Goal: Task Accomplishment & Management: Manage account settings

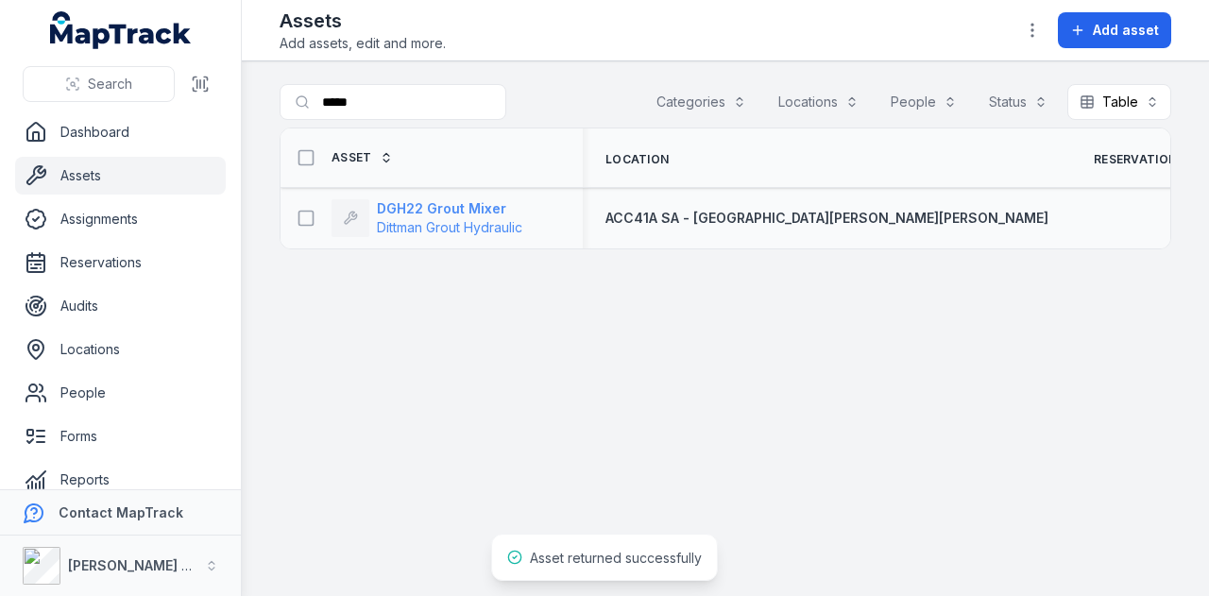
click at [450, 209] on strong "DGH22 Grout Mixer" at bounding box center [449, 208] width 145 height 19
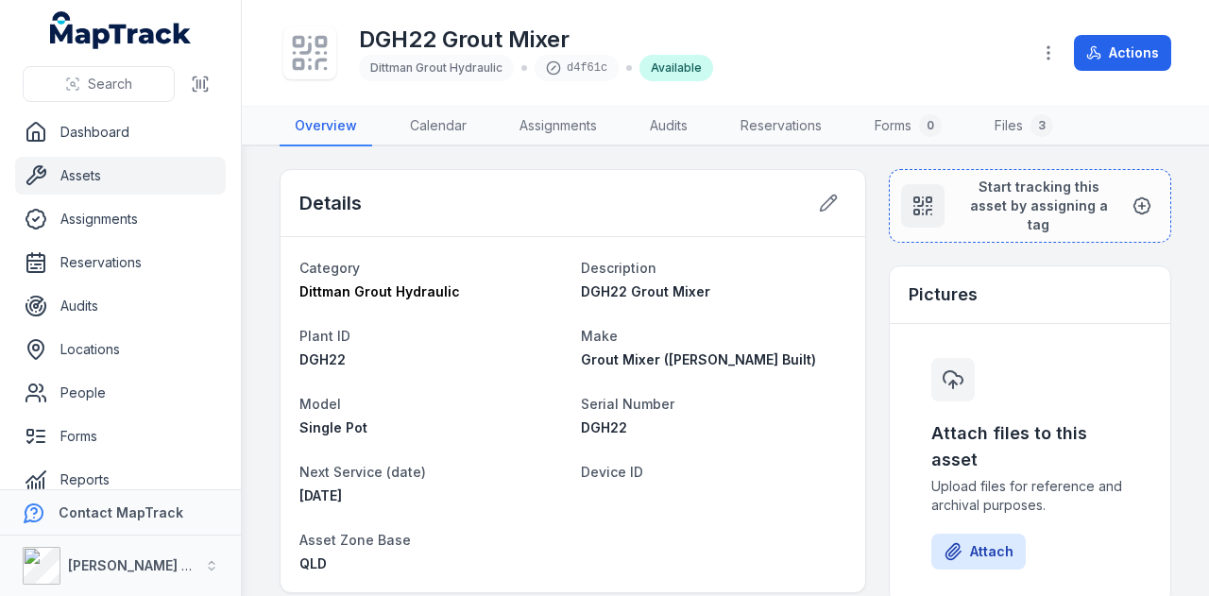
click at [115, 178] on link "Assets" at bounding box center [120, 176] width 211 height 38
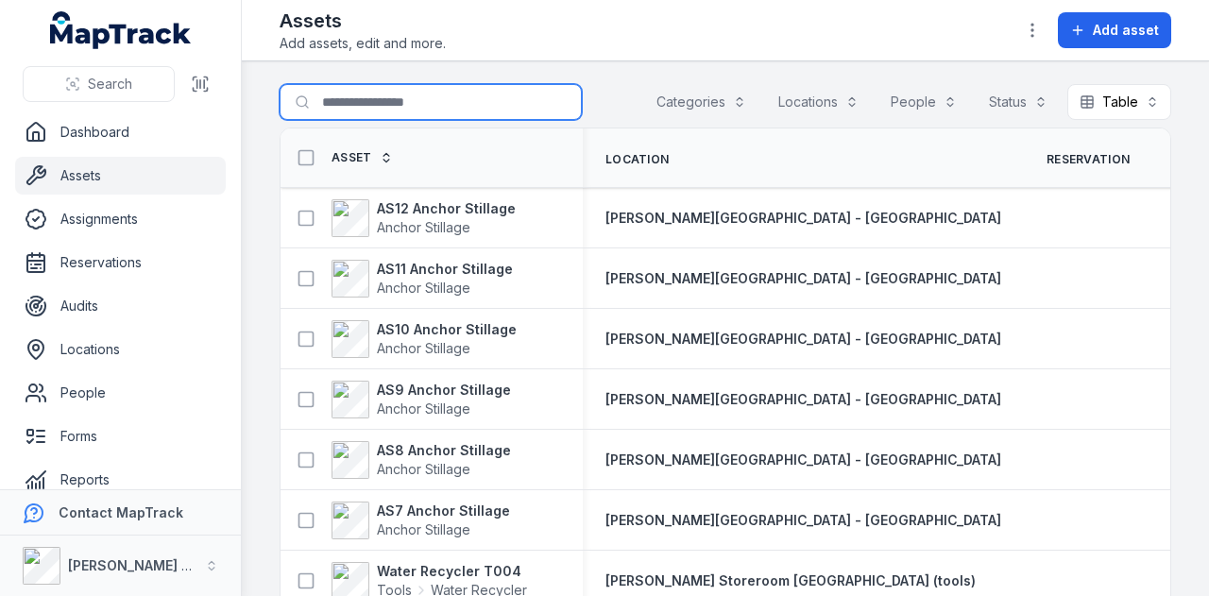
click at [467, 114] on input "Search for assets" at bounding box center [431, 102] width 302 height 36
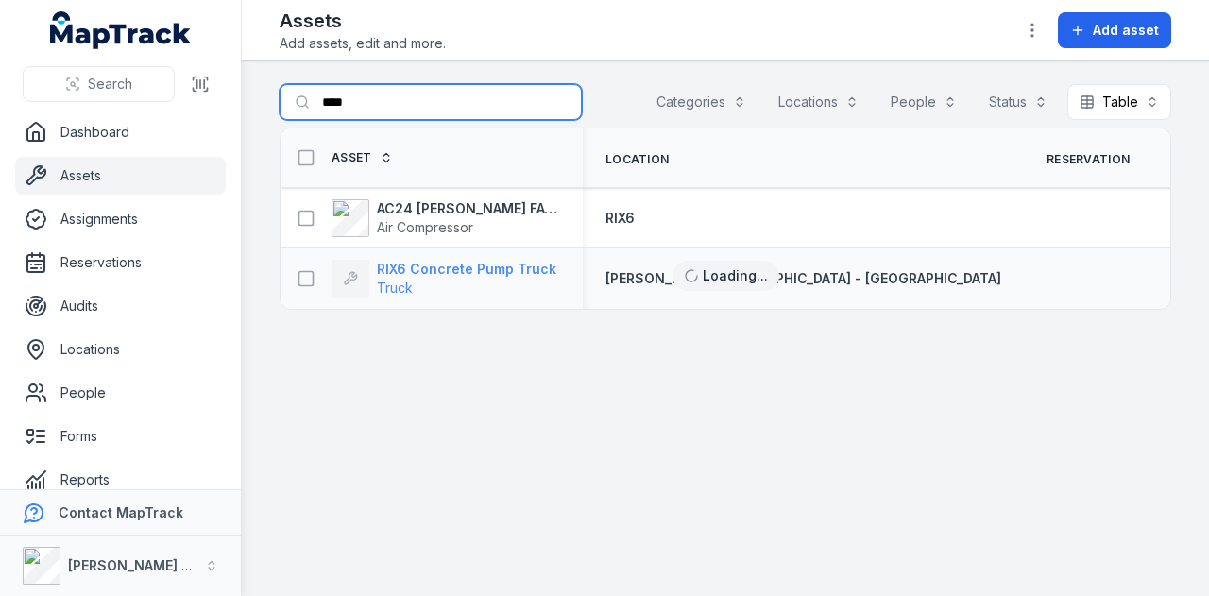
type input "****"
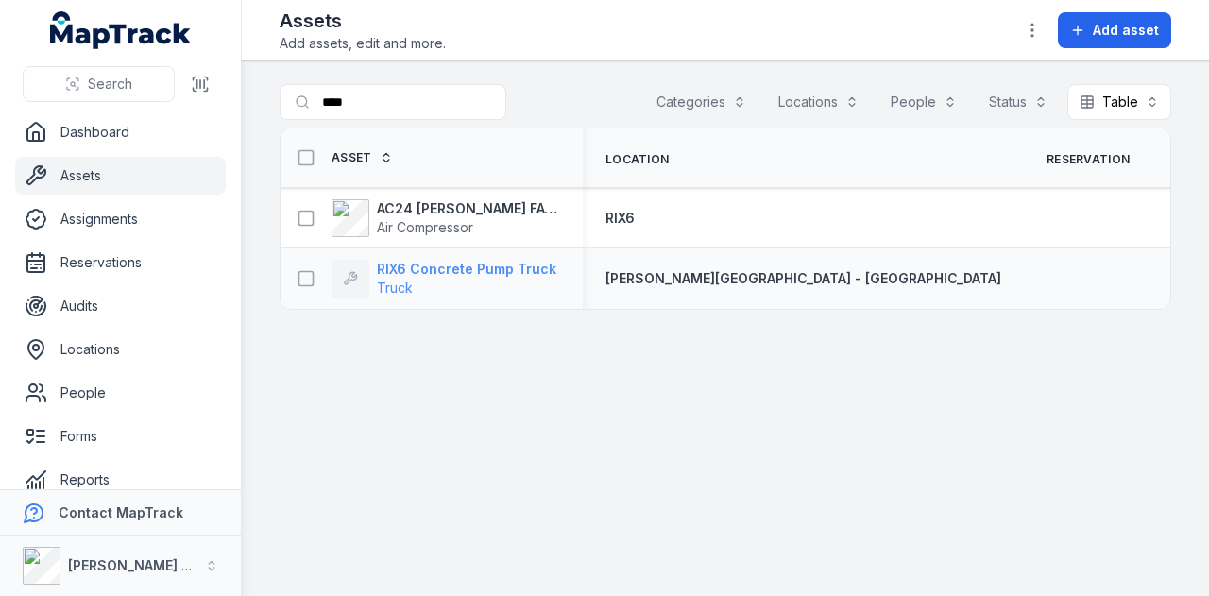
click at [514, 268] on strong "RIX6 Concrete Pump Truck" at bounding box center [466, 269] width 179 height 19
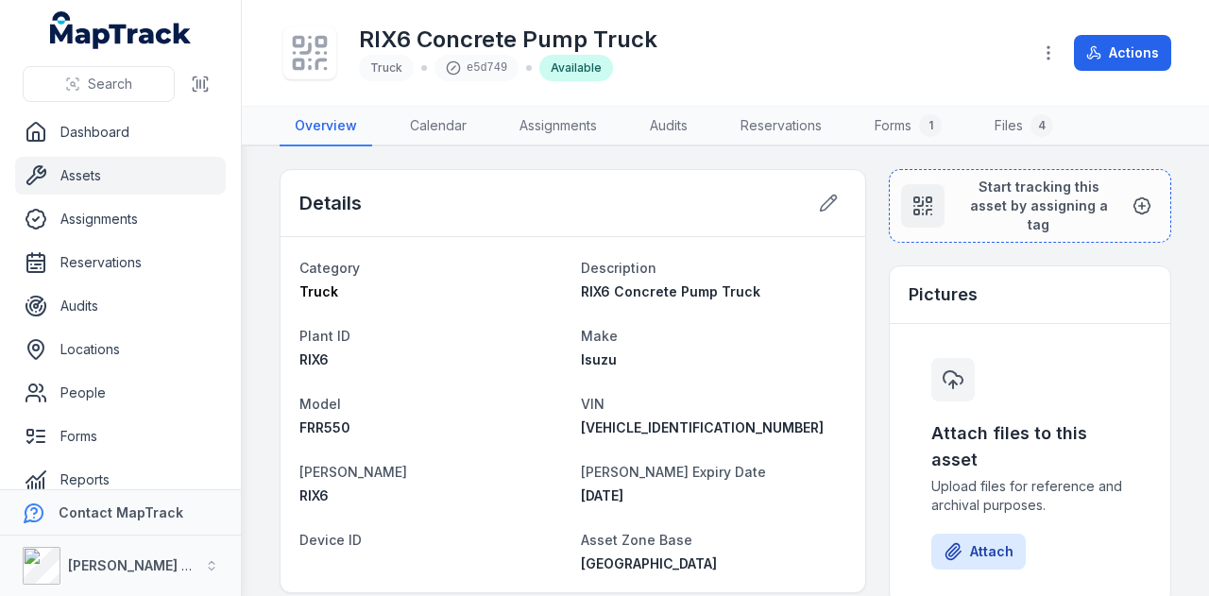
click at [121, 173] on link "Assets" at bounding box center [120, 176] width 211 height 38
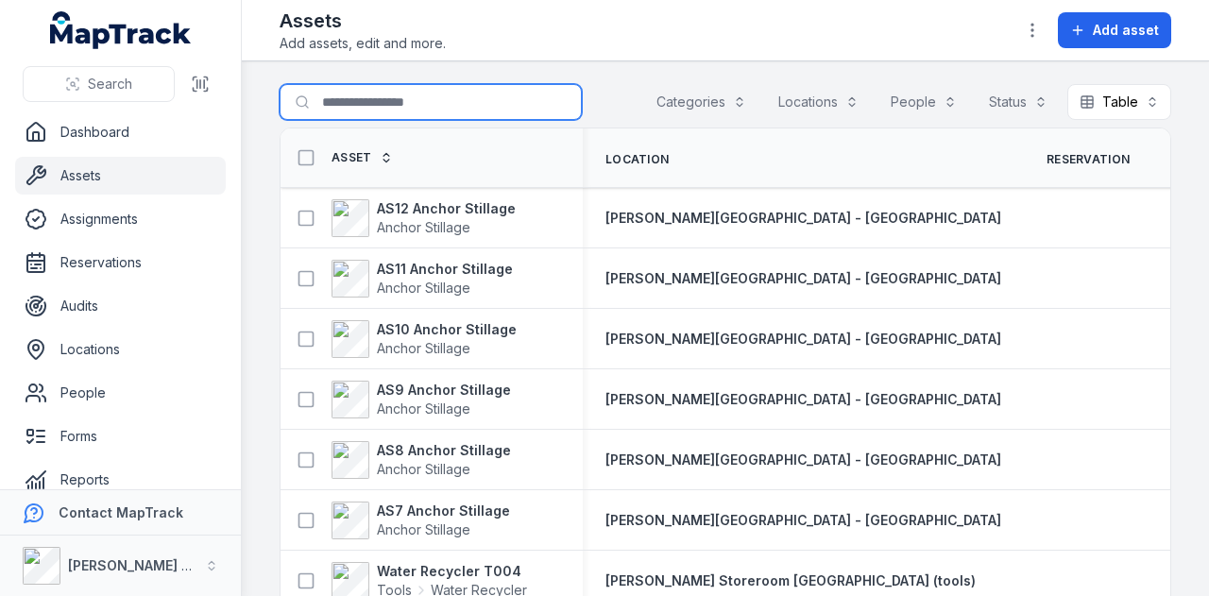
click at [459, 90] on input "Search for assets" at bounding box center [431, 102] width 302 height 36
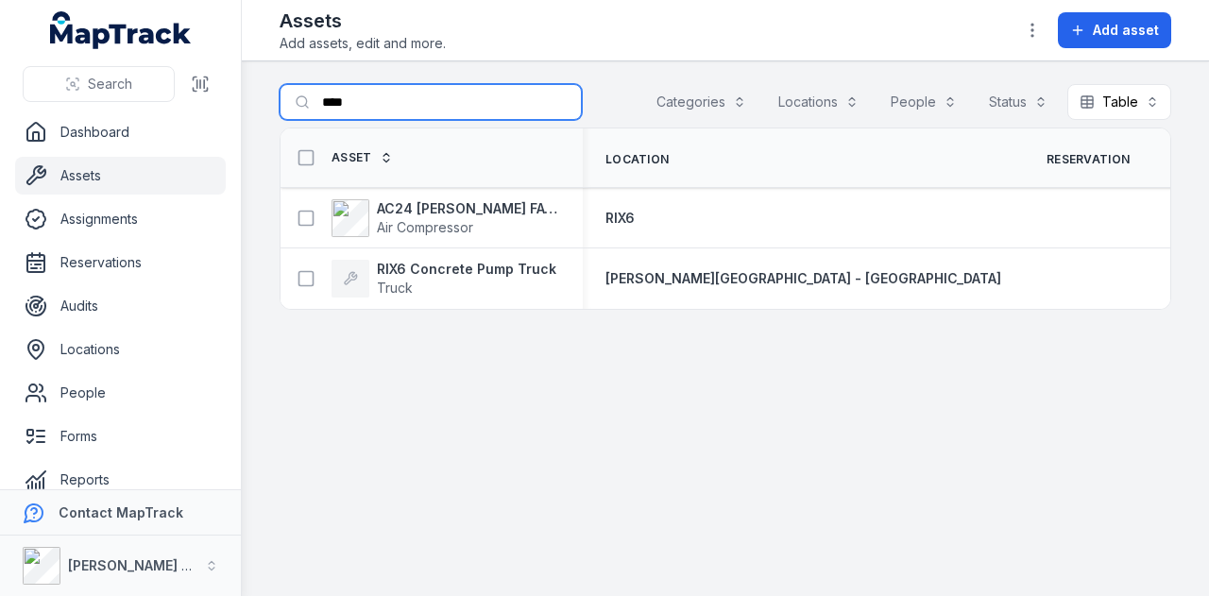
click at [461, 99] on input "****" at bounding box center [431, 102] width 302 height 36
type input "*"
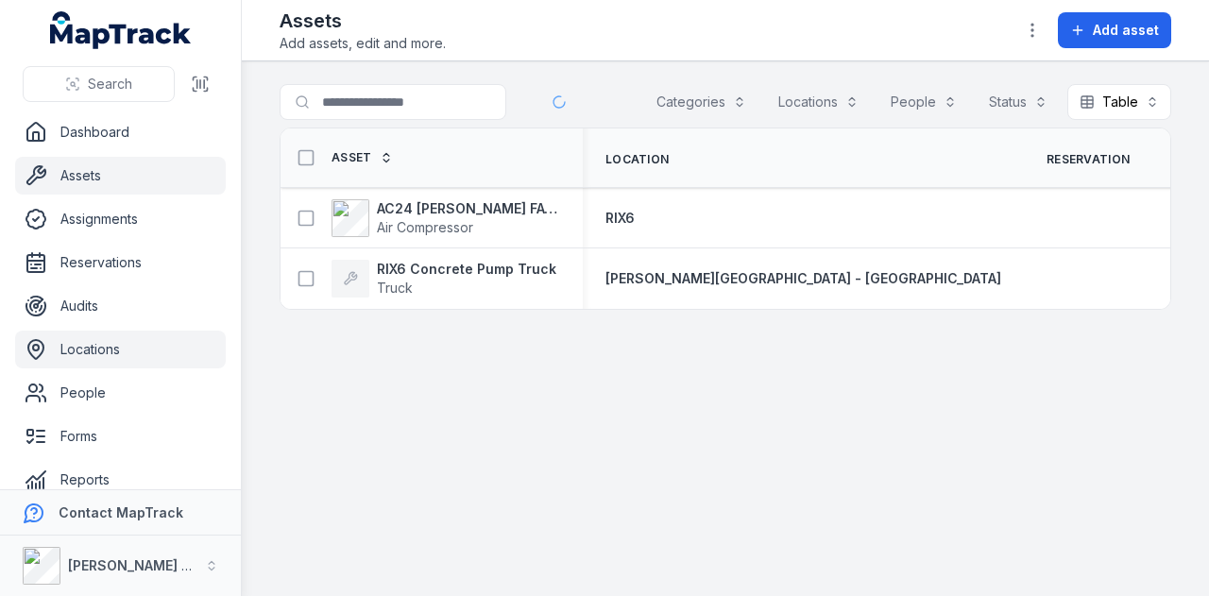
click at [133, 353] on link "Locations" at bounding box center [120, 350] width 211 height 38
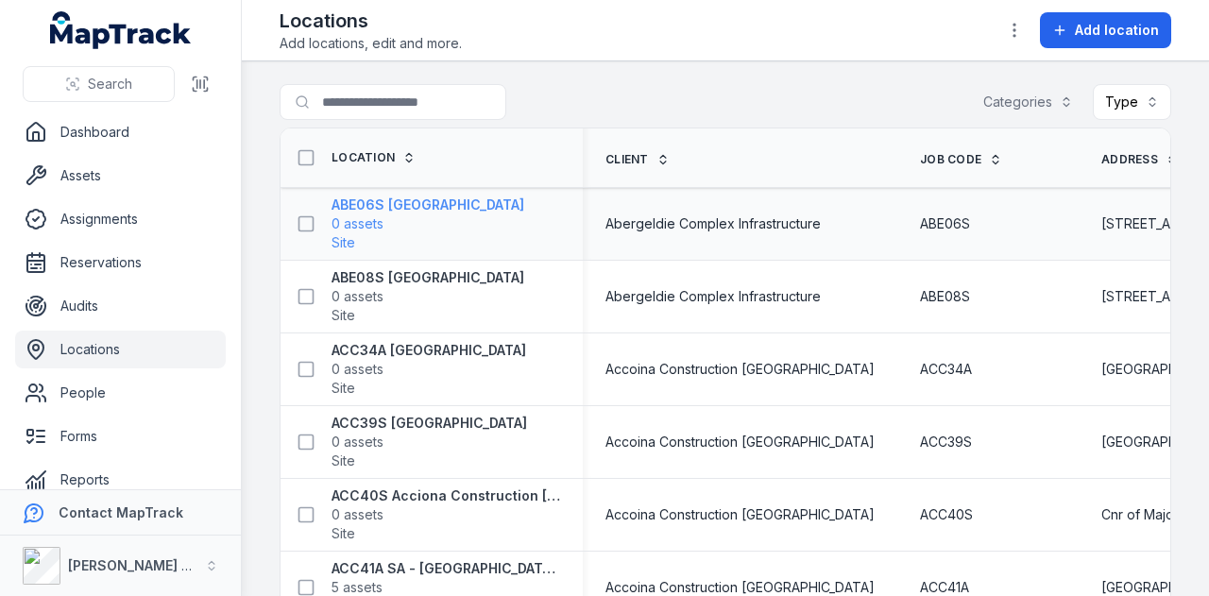
click at [414, 201] on strong "ABE06S [GEOGRAPHIC_DATA]" at bounding box center [427, 204] width 193 height 19
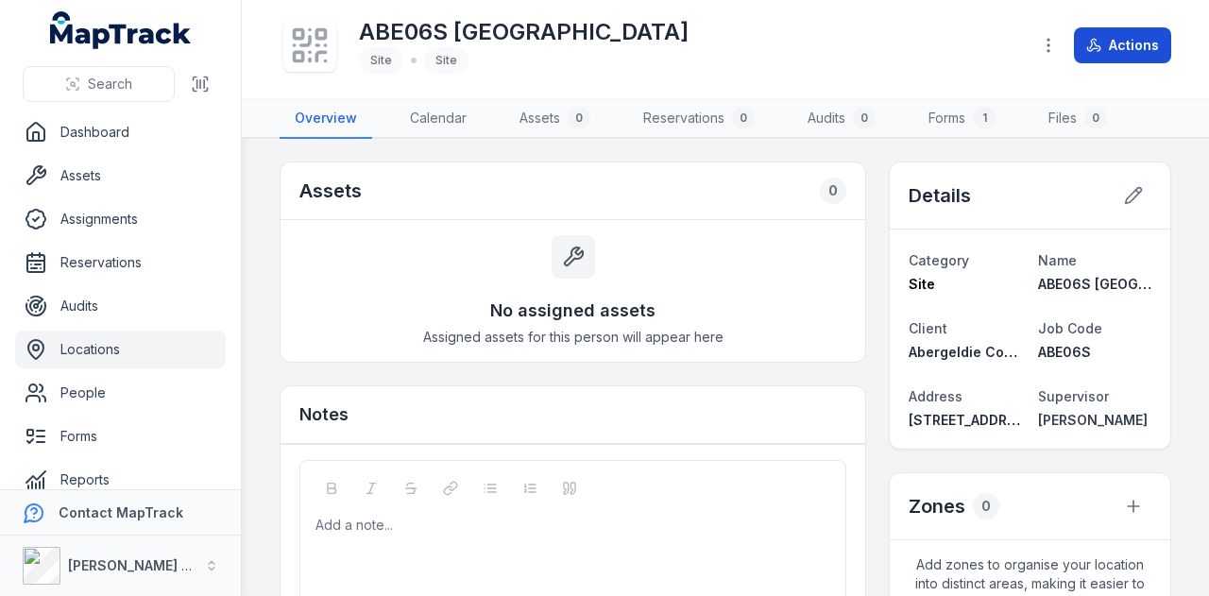
click at [1147, 39] on button "Actions" at bounding box center [1122, 45] width 97 height 36
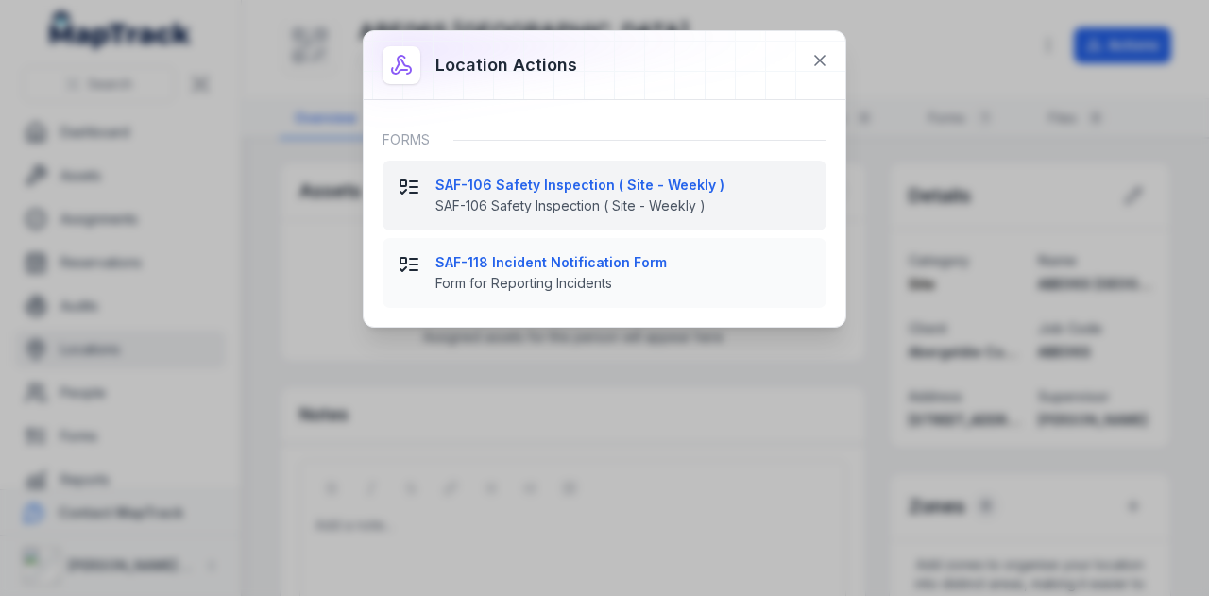
click at [599, 185] on strong "SAF-106 Safety Inspection ( Site - Weekly )" at bounding box center [623, 185] width 376 height 19
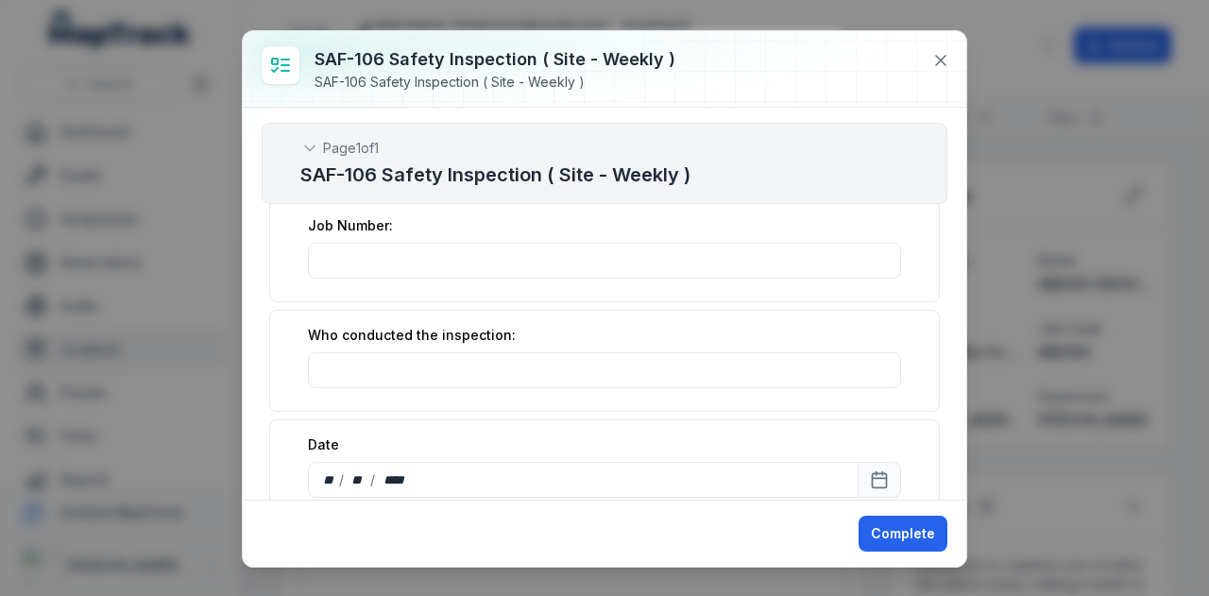
scroll to position [189, 0]
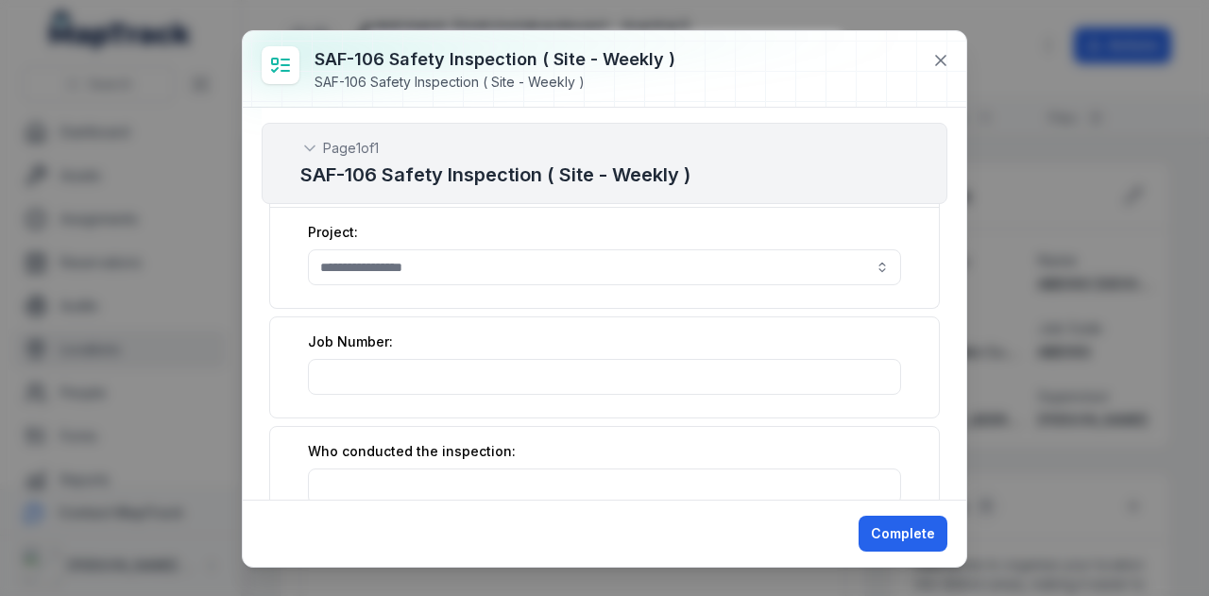
click at [530, 332] on div "Job Number:" at bounding box center [604, 341] width 593 height 19
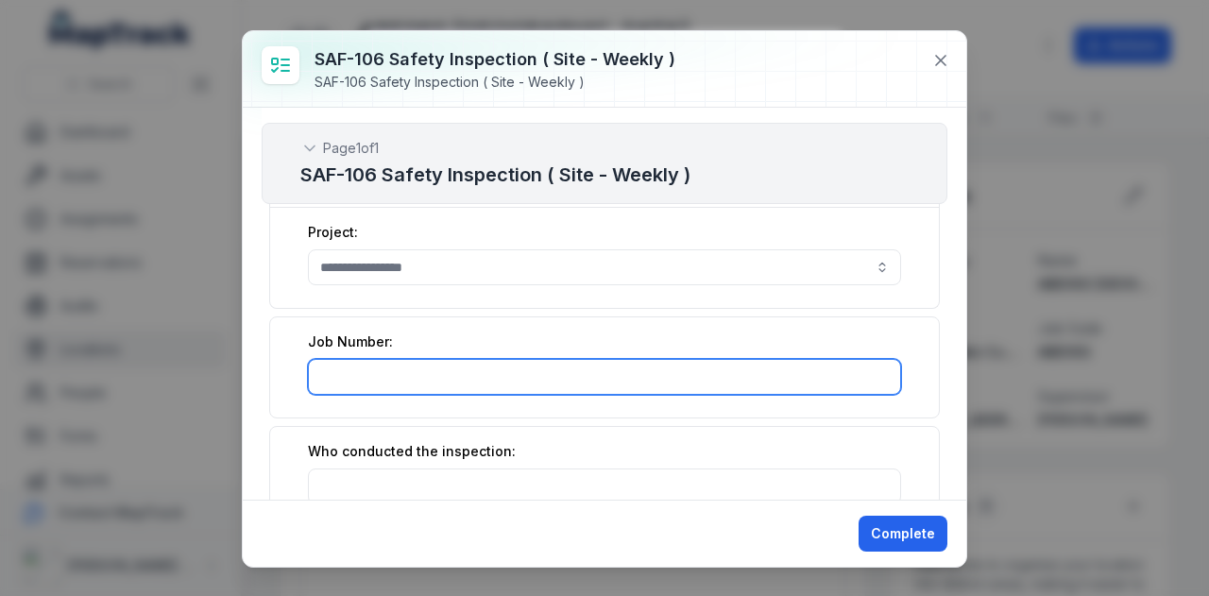
click at [495, 371] on input ":r38:-form-item-label" at bounding box center [604, 377] width 593 height 36
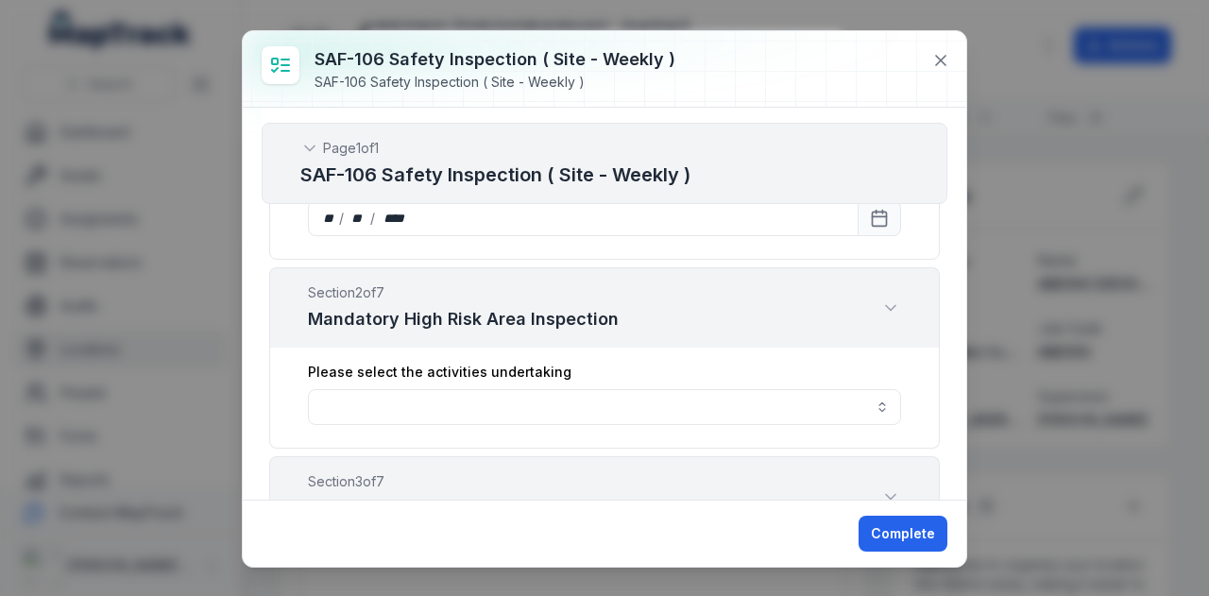
scroll to position [661, 0]
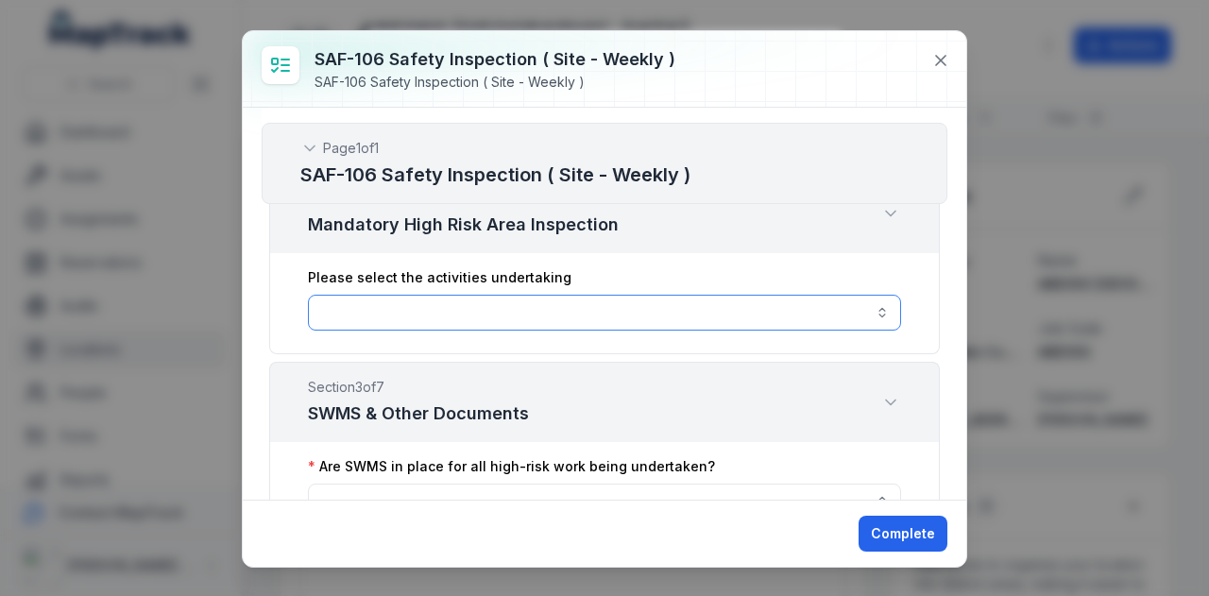
click at [482, 307] on button "button" at bounding box center [604, 313] width 593 height 36
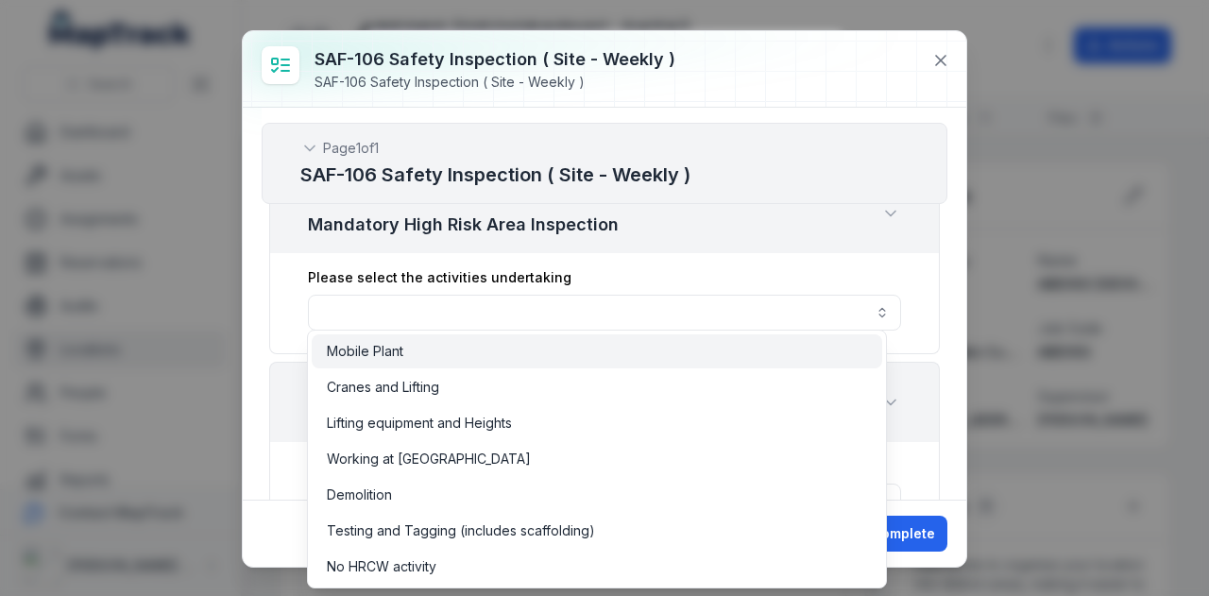
click at [481, 343] on div "Mobile Plant" at bounding box center [597, 351] width 540 height 19
click at [895, 264] on div "**********" at bounding box center [604, 303] width 671 height 101
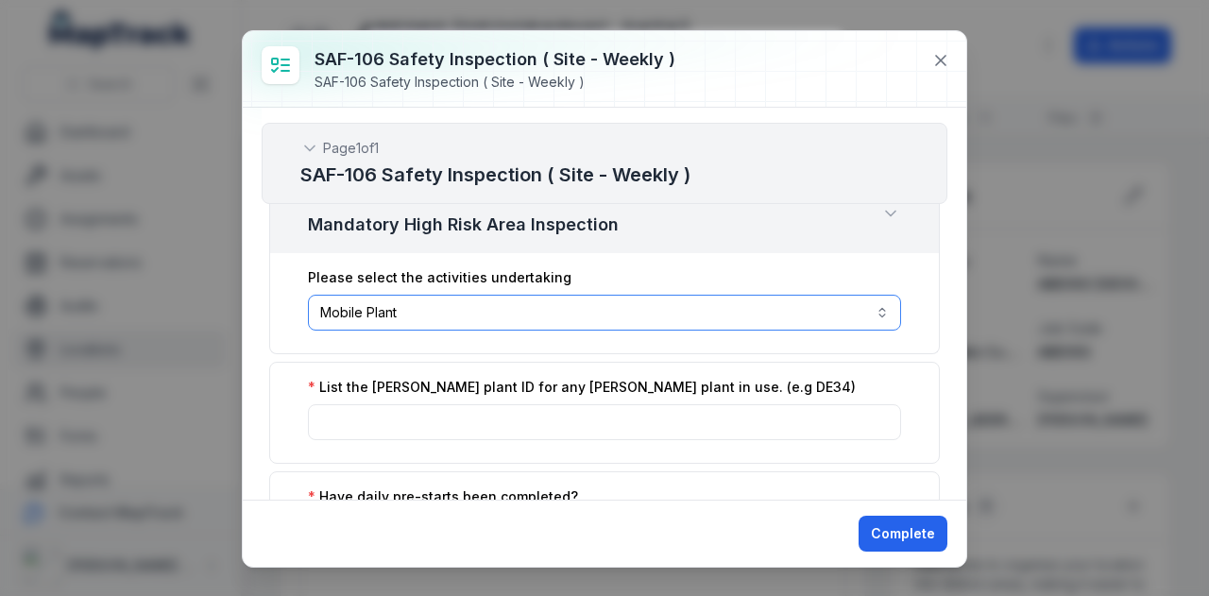
click at [441, 307] on button "**********" at bounding box center [604, 313] width 593 height 36
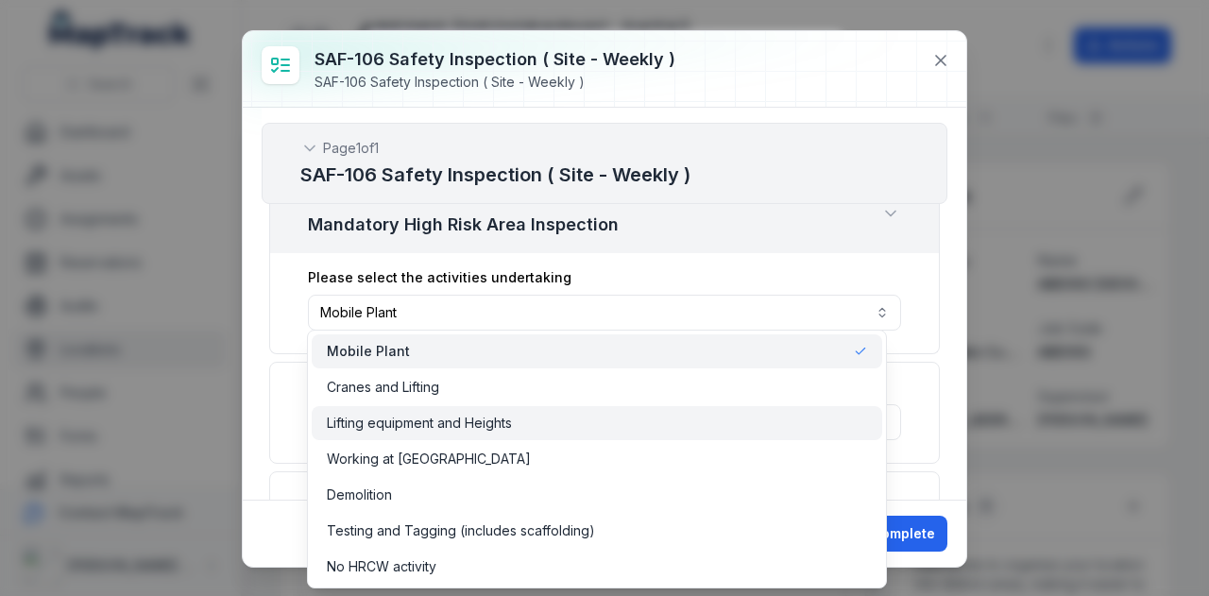
click at [540, 430] on div "Lifting equipment and Heights" at bounding box center [597, 423] width 540 height 19
click at [950, 332] on div "**********" at bounding box center [604, 304] width 723 height 392
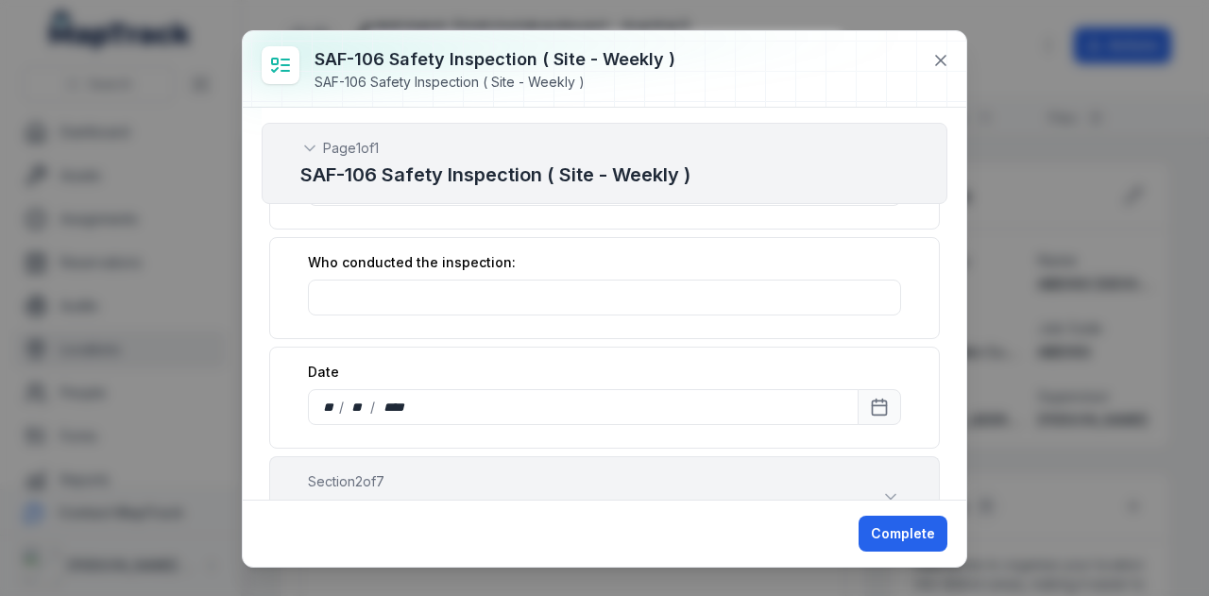
scroll to position [472, 0]
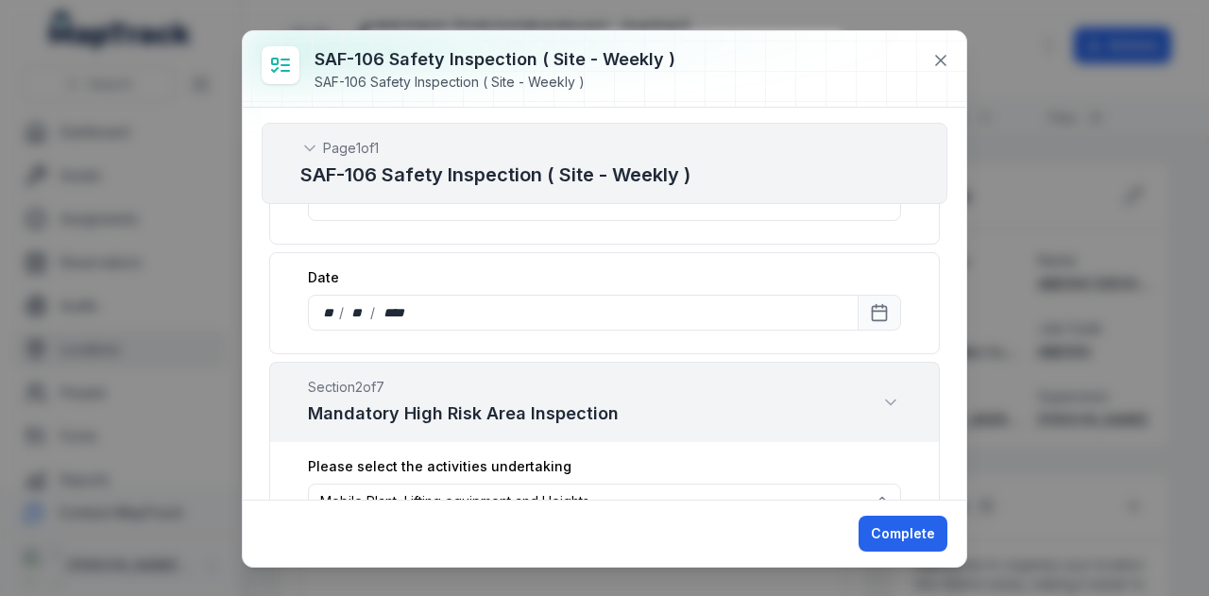
click at [881, 394] on icon "Expand" at bounding box center [890, 402] width 19 height 19
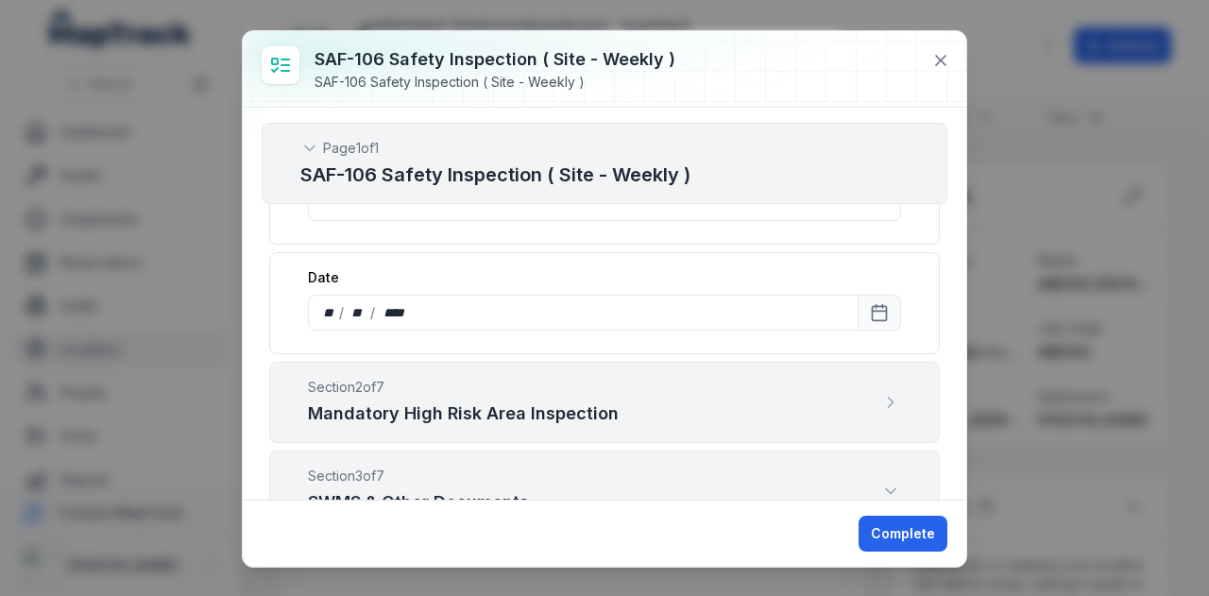
click at [882, 379] on div "Section 2 of 7 Mandatory High Risk Area Inspection" at bounding box center [604, 402] width 671 height 81
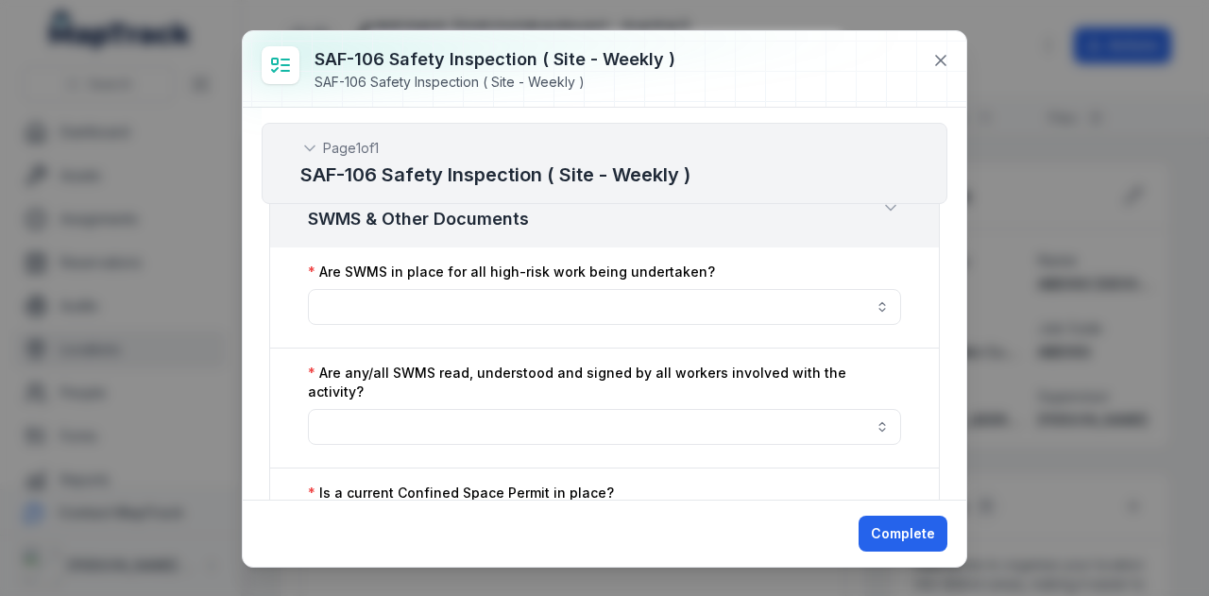
scroll to position [661, 0]
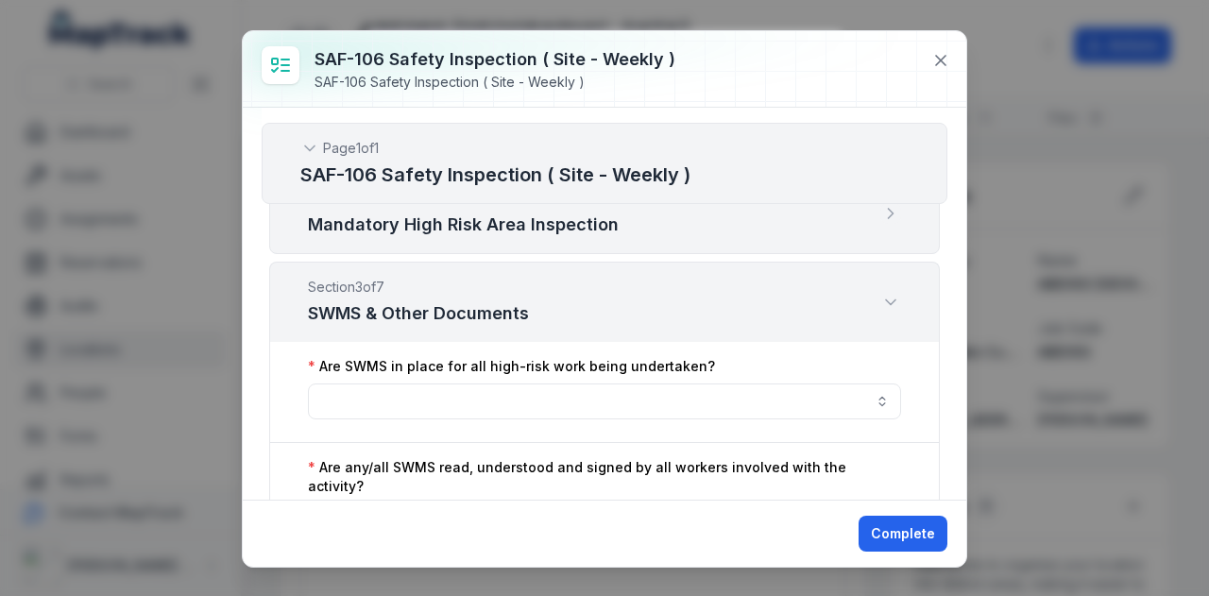
click at [881, 207] on icon "Expand" at bounding box center [890, 213] width 19 height 19
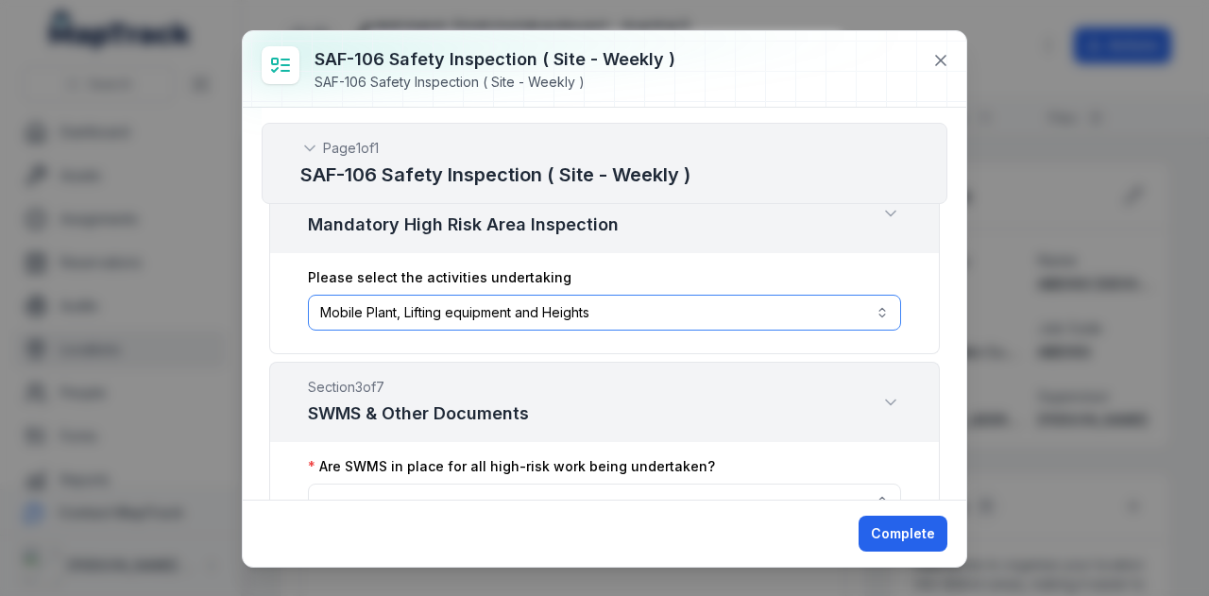
click at [614, 299] on button "**********" at bounding box center [604, 313] width 593 height 36
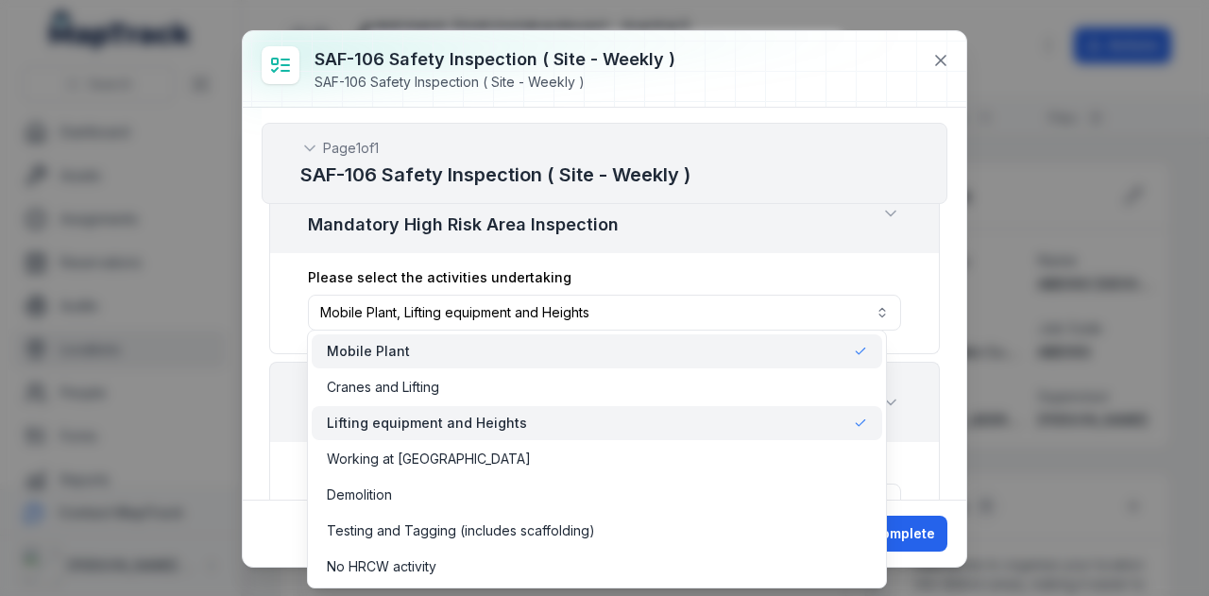
click at [497, 417] on span "Lifting equipment and Heights" at bounding box center [427, 423] width 200 height 19
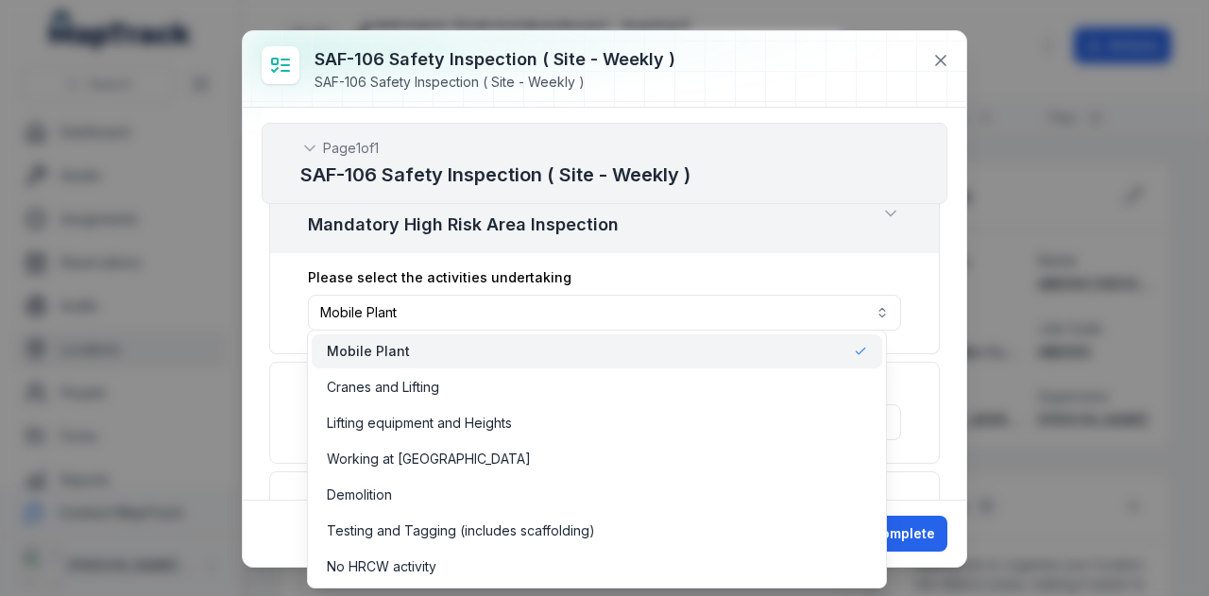
click at [941, 282] on div "**********" at bounding box center [604, 304] width 723 height 392
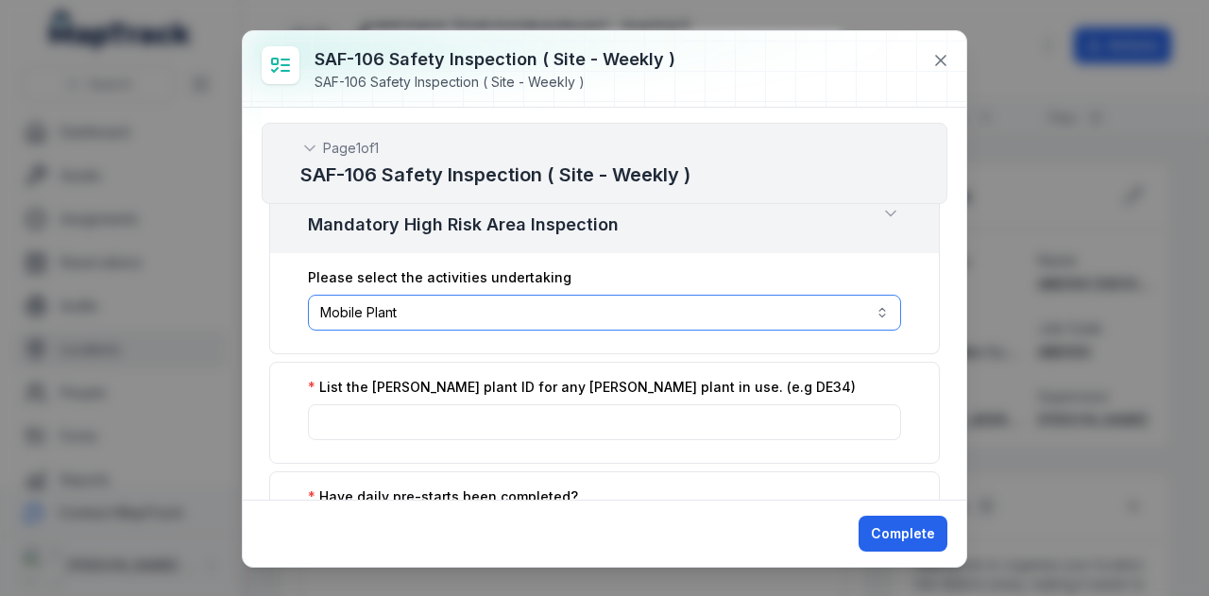
click at [880, 311] on button "**********" at bounding box center [604, 313] width 593 height 36
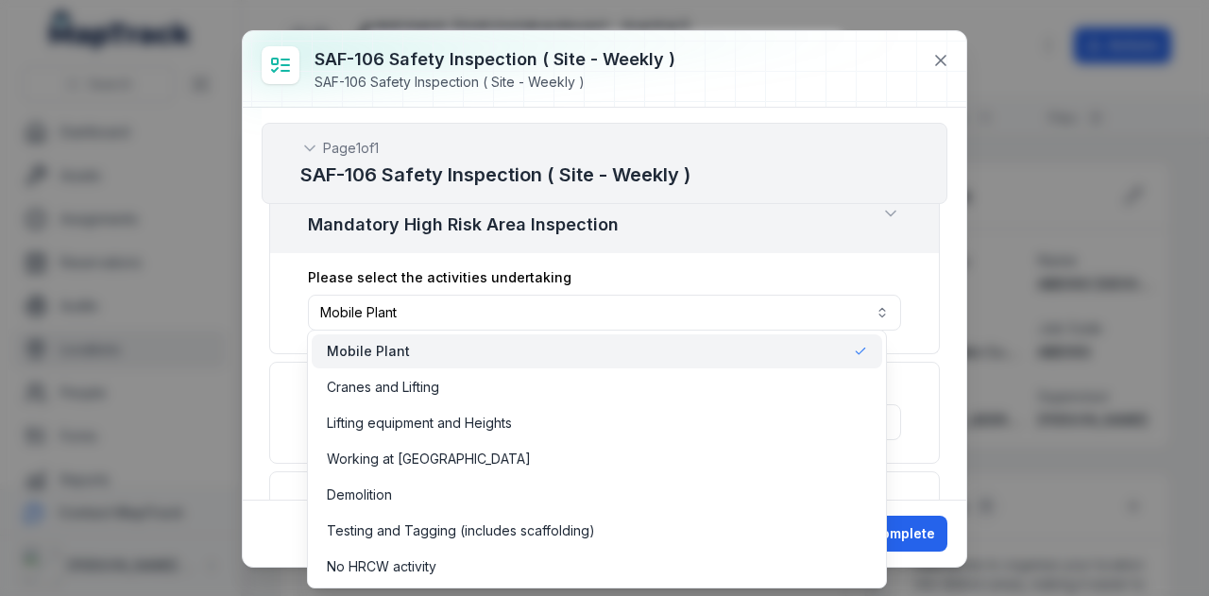
click at [431, 357] on div "Mobile Plant" at bounding box center [597, 351] width 540 height 19
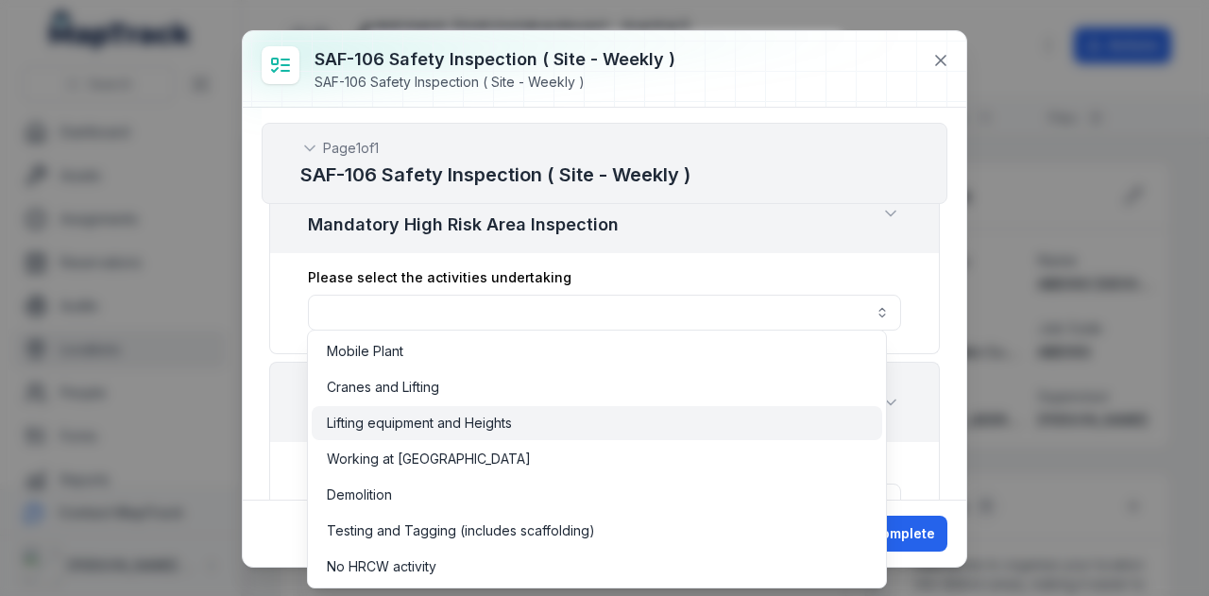
click at [442, 430] on span "Lifting equipment and Heights" at bounding box center [419, 423] width 185 height 19
click at [941, 313] on div "**********" at bounding box center [604, 304] width 723 height 392
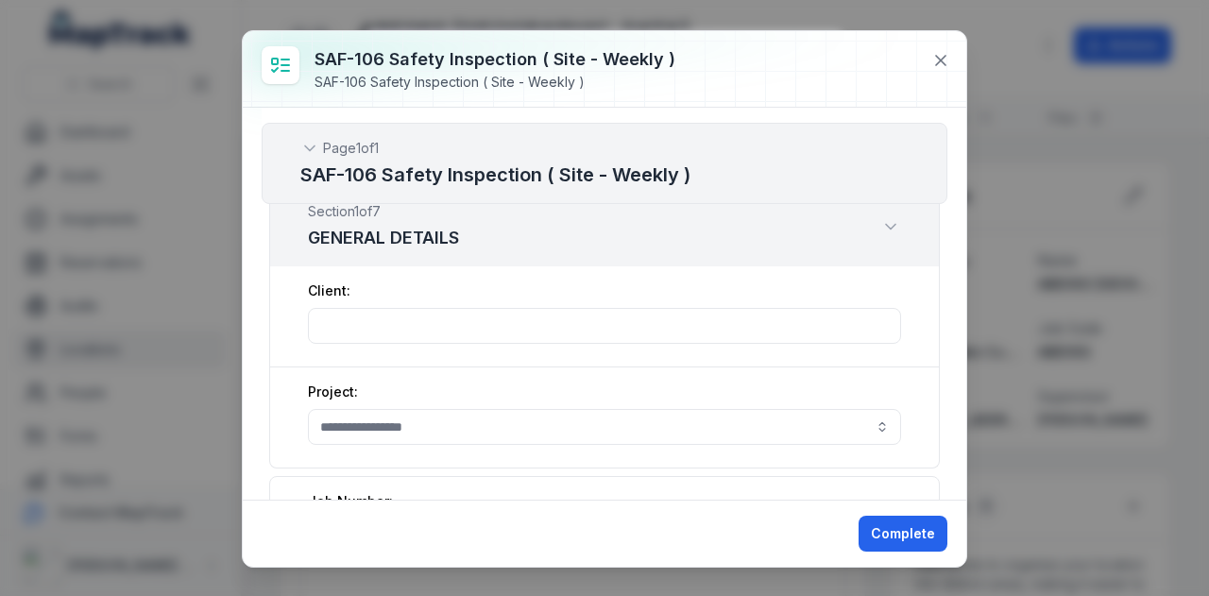
scroll to position [0, 0]
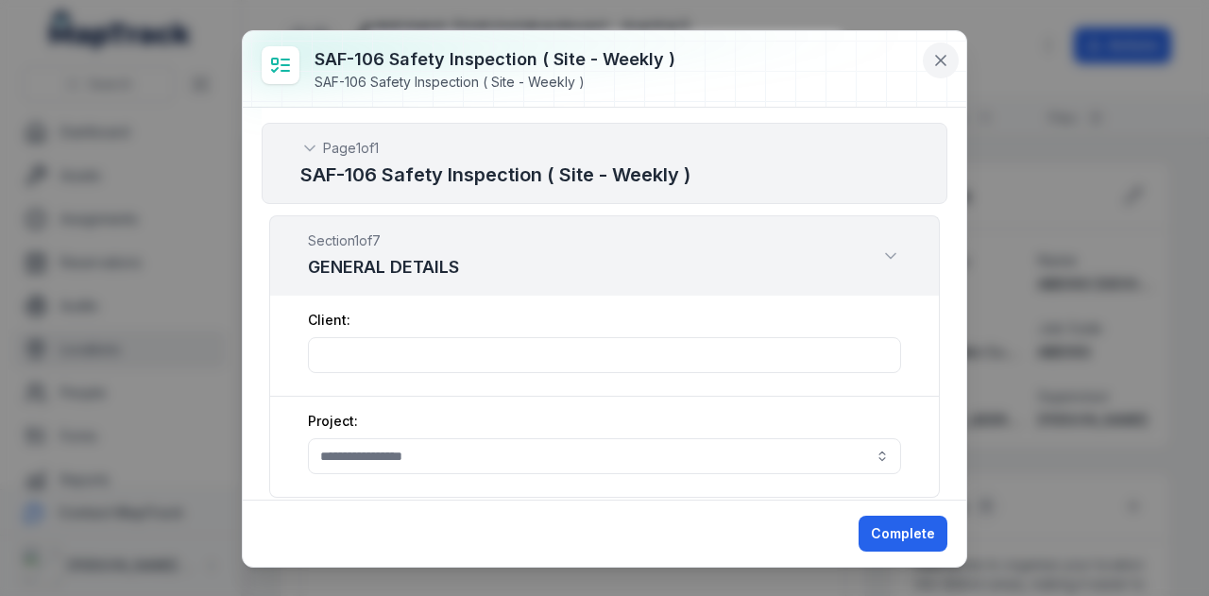
click at [932, 57] on icon at bounding box center [940, 60] width 19 height 19
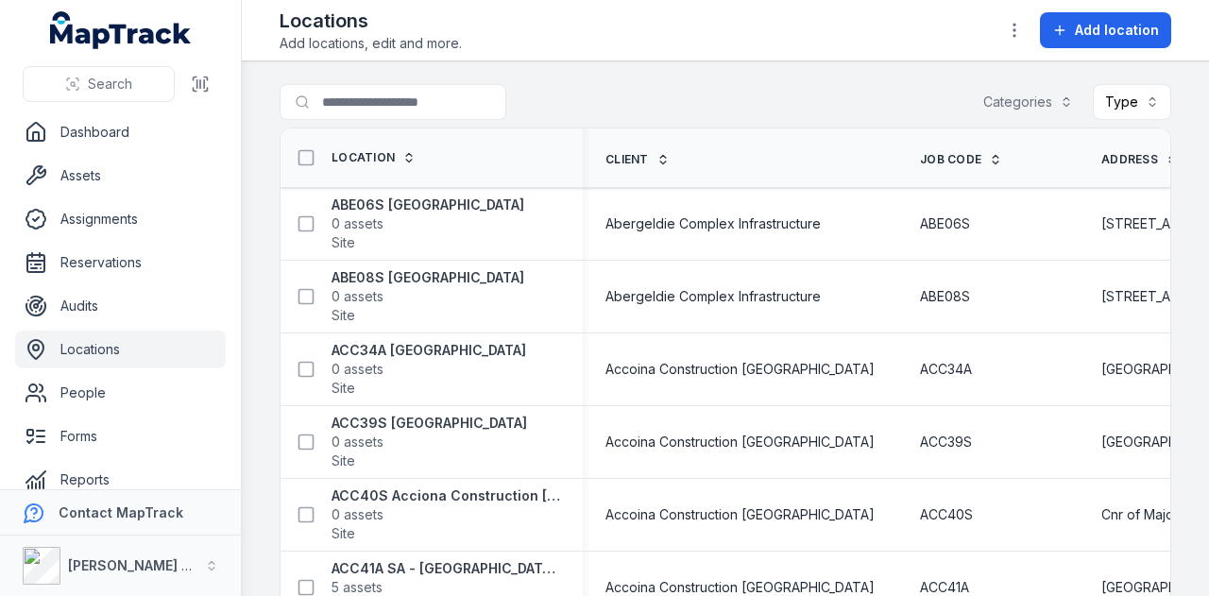
click at [112, 350] on link "Locations" at bounding box center [120, 350] width 211 height 38
click at [407, 201] on strong "ABE06S [GEOGRAPHIC_DATA]" at bounding box center [427, 204] width 193 height 19
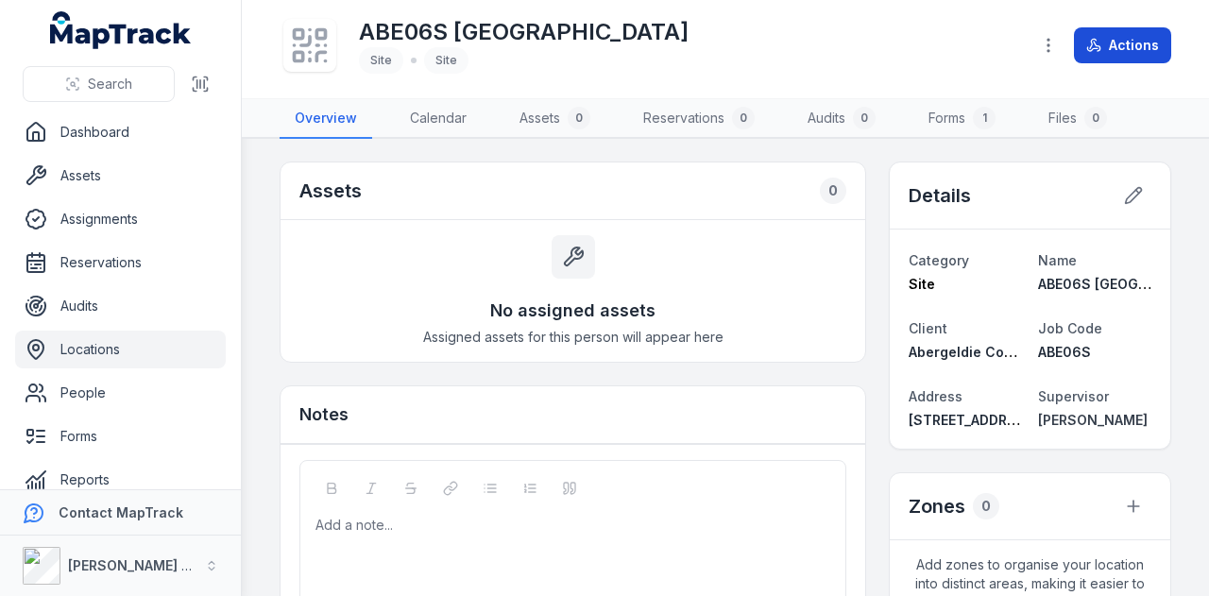
click at [1126, 46] on button "Actions" at bounding box center [1122, 45] width 97 height 36
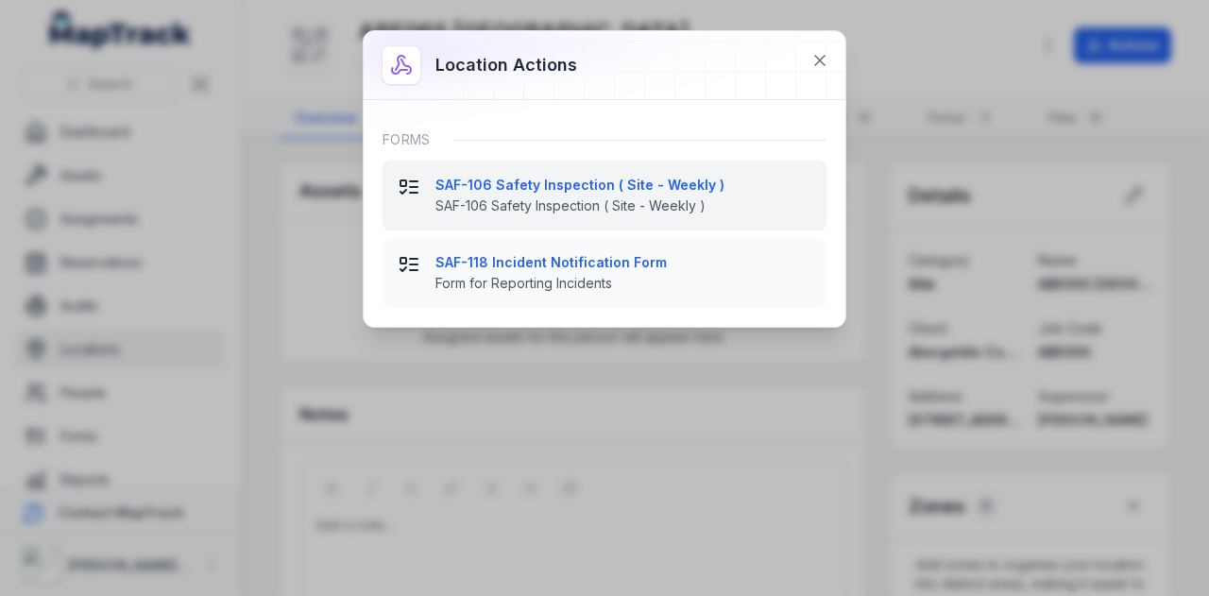
click at [589, 180] on strong "SAF-106 Safety Inspection ( Site - Weekly )" at bounding box center [623, 185] width 376 height 19
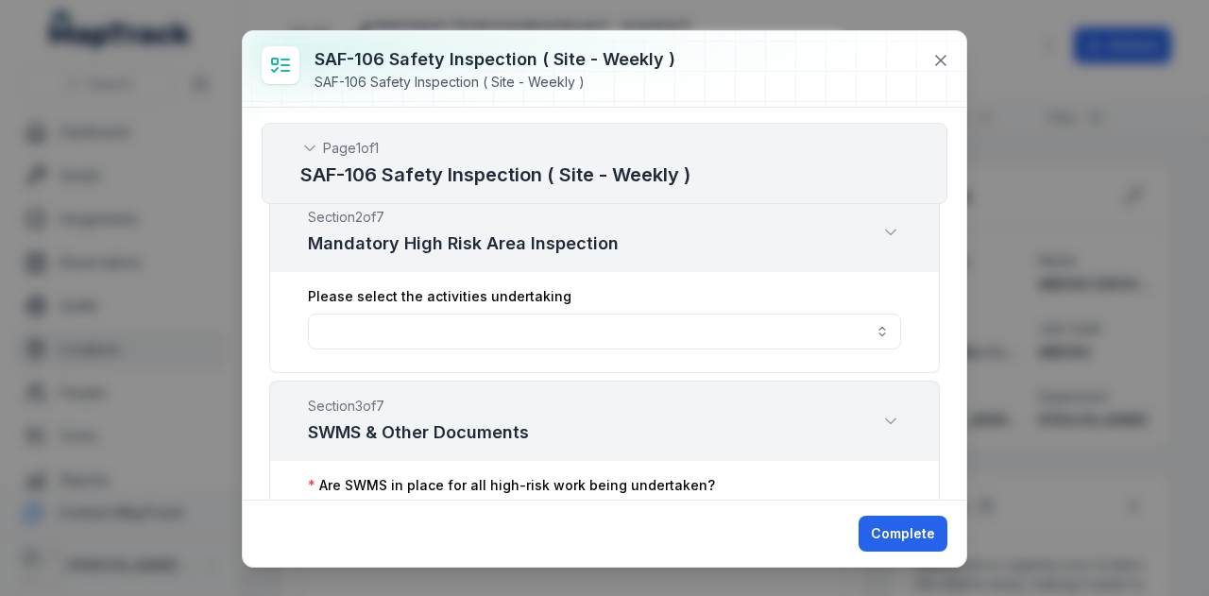
scroll to position [661, 0]
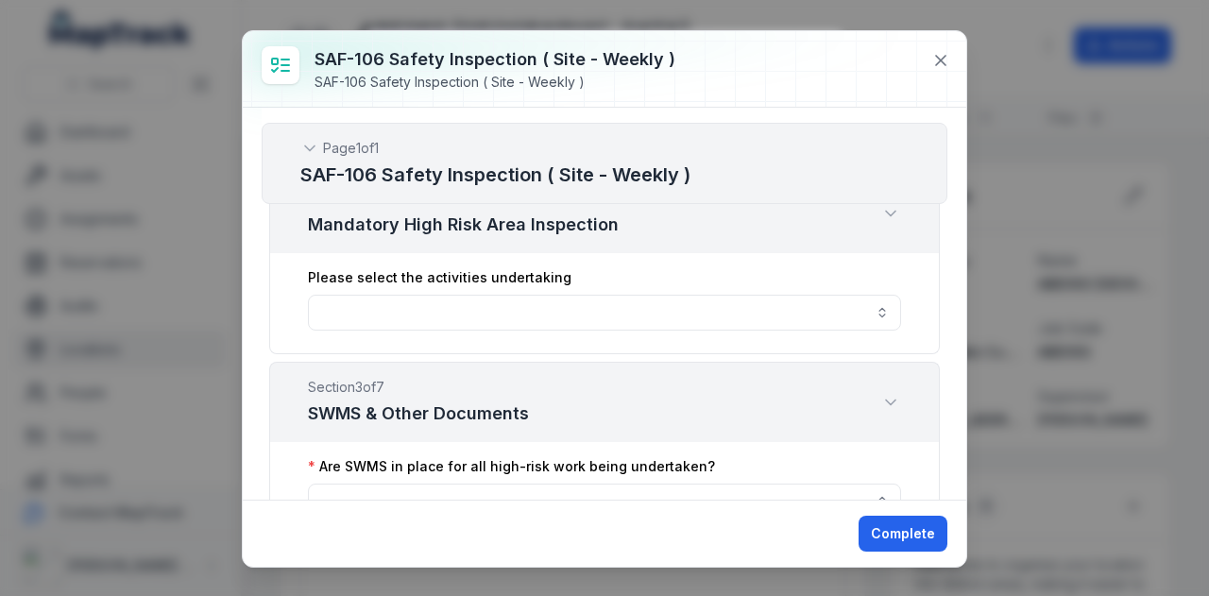
click at [941, 39] on div at bounding box center [604, 69] width 723 height 76
click at [938, 61] on icon at bounding box center [940, 60] width 19 height 19
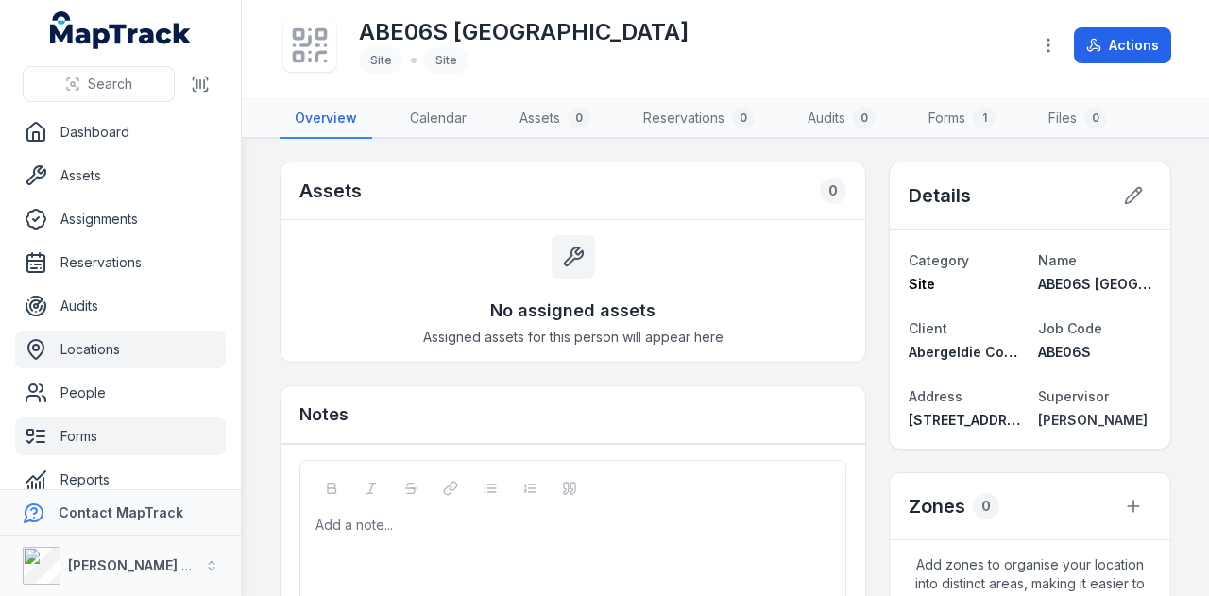
click at [95, 437] on link "Forms" at bounding box center [120, 436] width 211 height 38
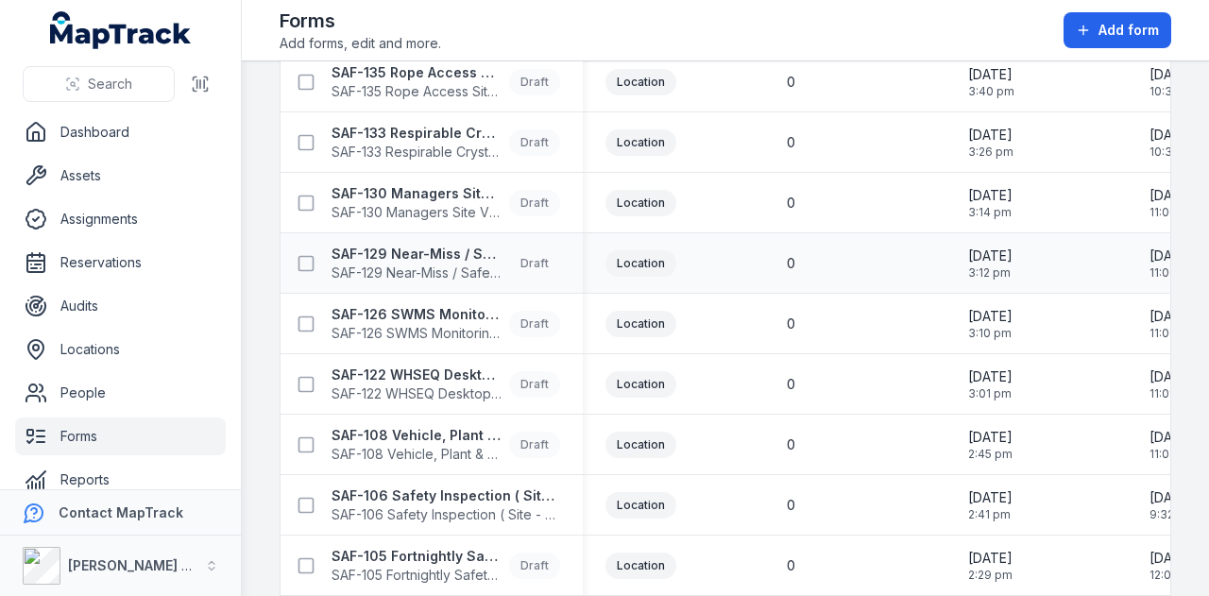
scroll to position [661, 0]
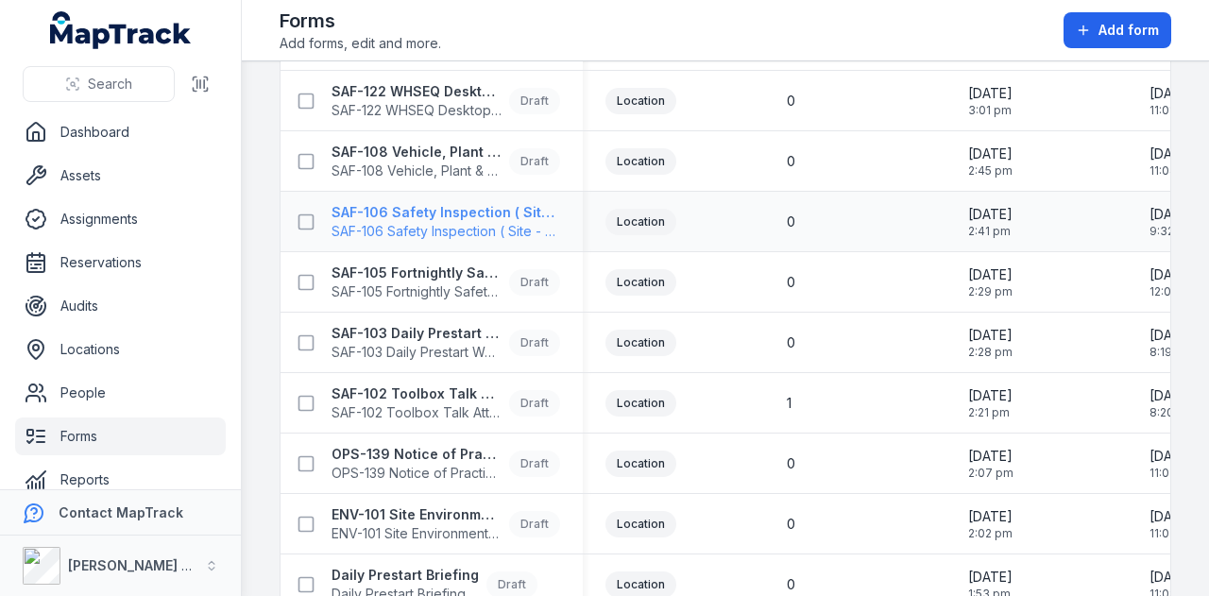
click at [501, 212] on strong "SAF-106 Safety Inspection ( Site - Weekly )" at bounding box center [445, 212] width 229 height 19
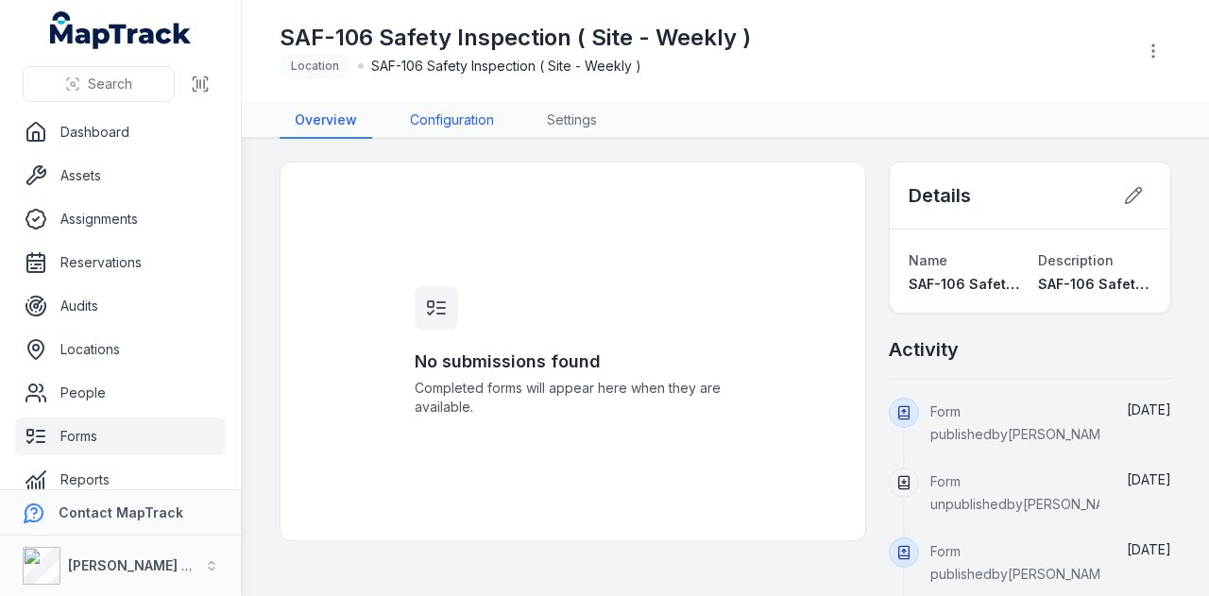
click at [491, 115] on link "Configuration" at bounding box center [452, 121] width 114 height 36
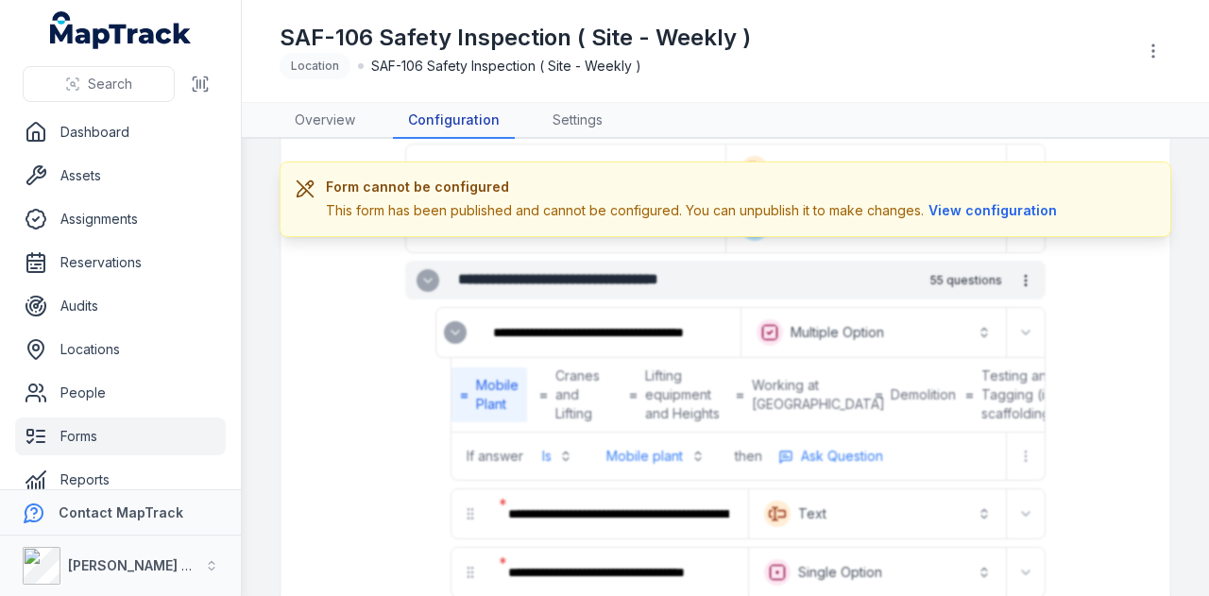
scroll to position [472, 0]
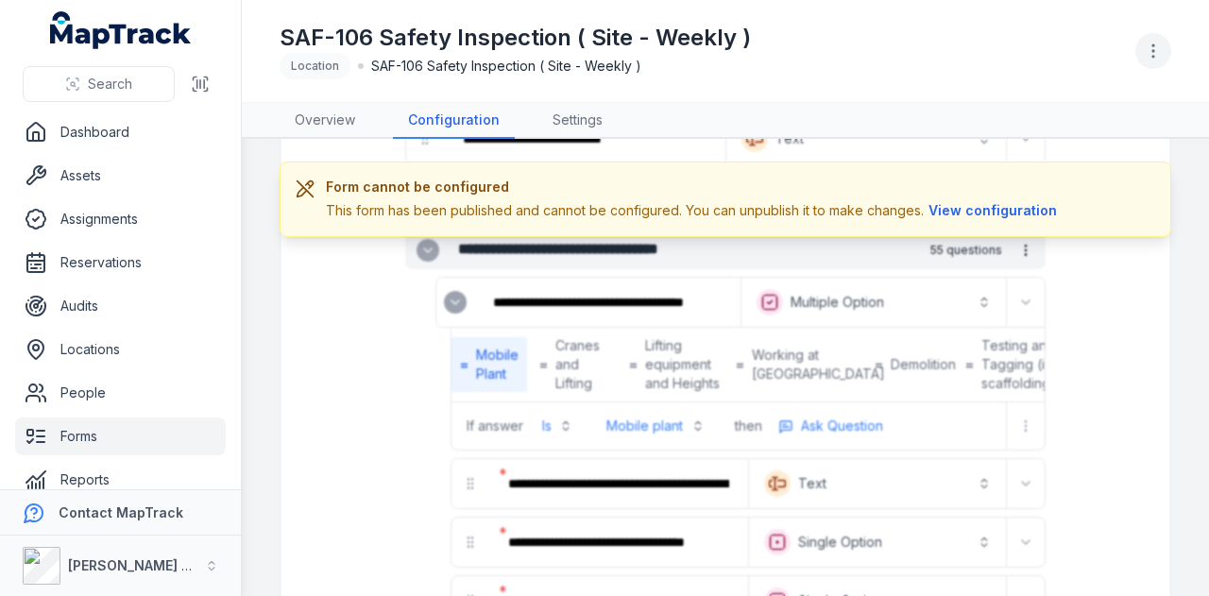
click at [1161, 64] on button "button" at bounding box center [1153, 51] width 36 height 36
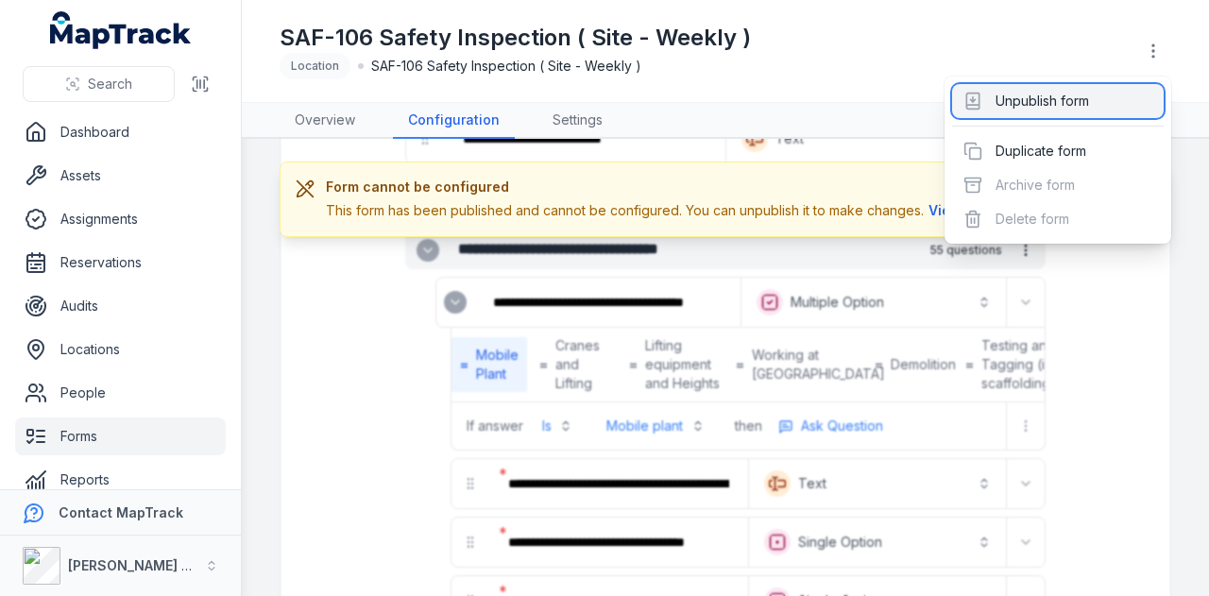
click at [1113, 108] on div "Unpublish form" at bounding box center [1058, 101] width 212 height 34
